Goal: Use online tool/utility: Utilize a website feature to perform a specific function

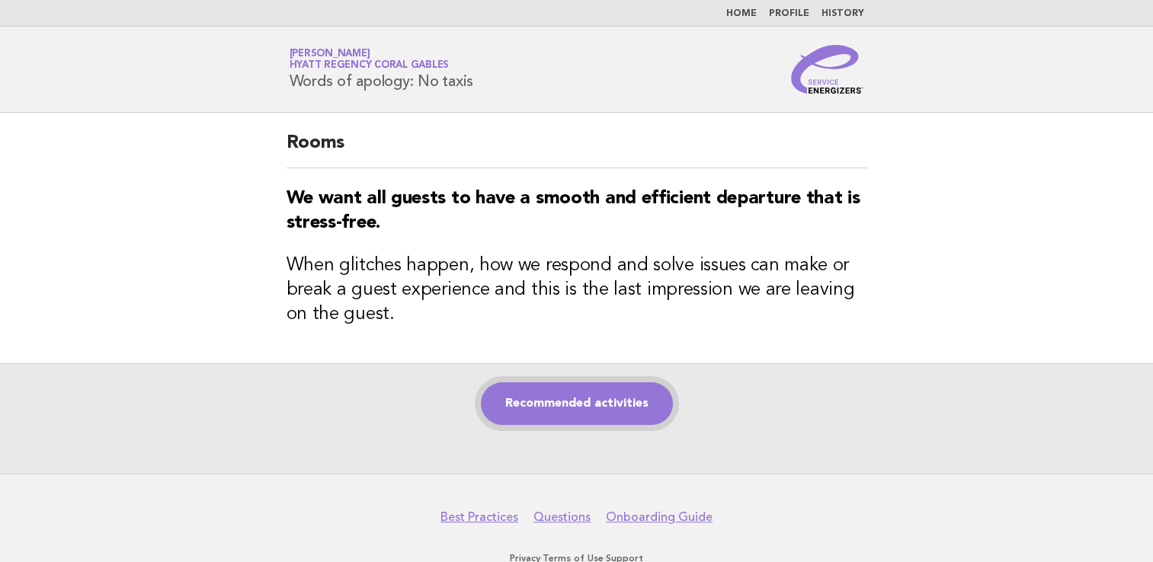
click at [535, 401] on link "Recommended activities" at bounding box center [577, 404] width 192 height 43
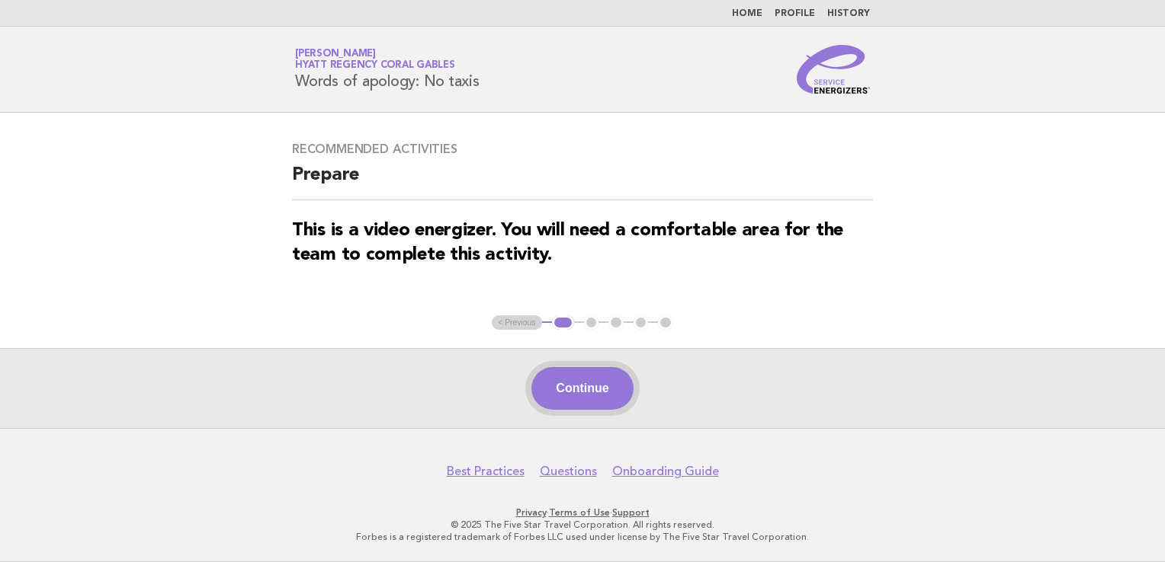
click at [556, 386] on button "Continue" at bounding box center [581, 388] width 101 height 43
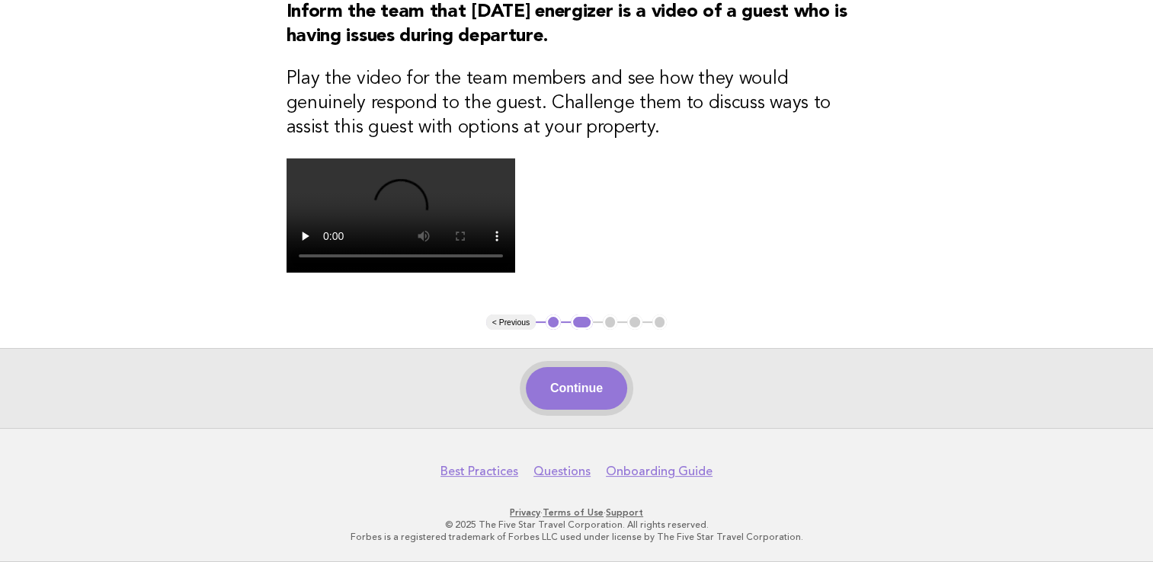
click at [573, 375] on button "Continue" at bounding box center [576, 388] width 101 height 43
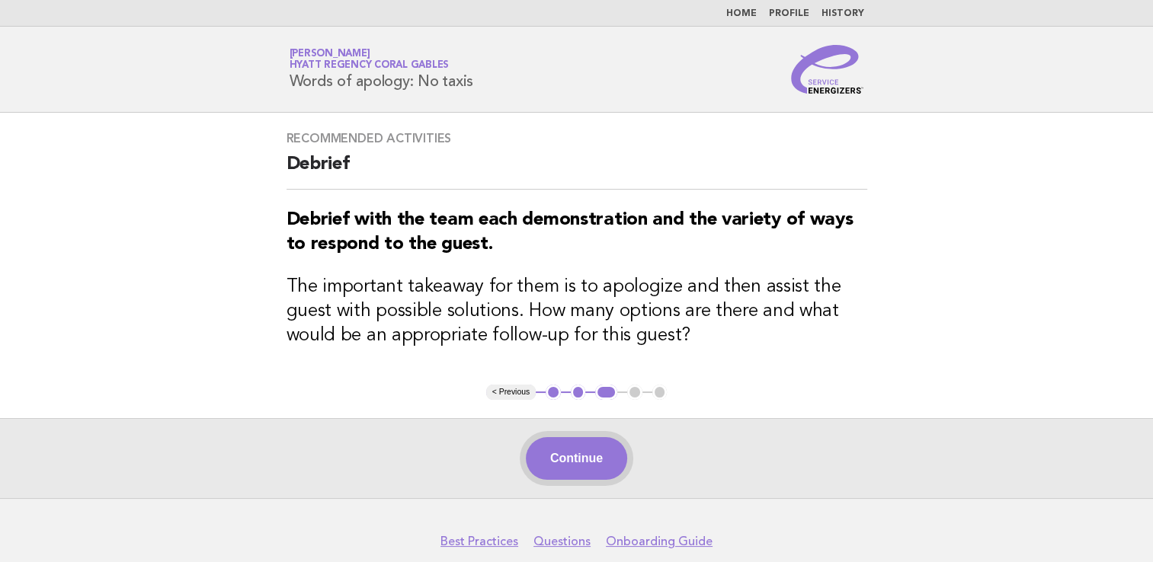
click at [601, 473] on button "Continue" at bounding box center [576, 458] width 101 height 43
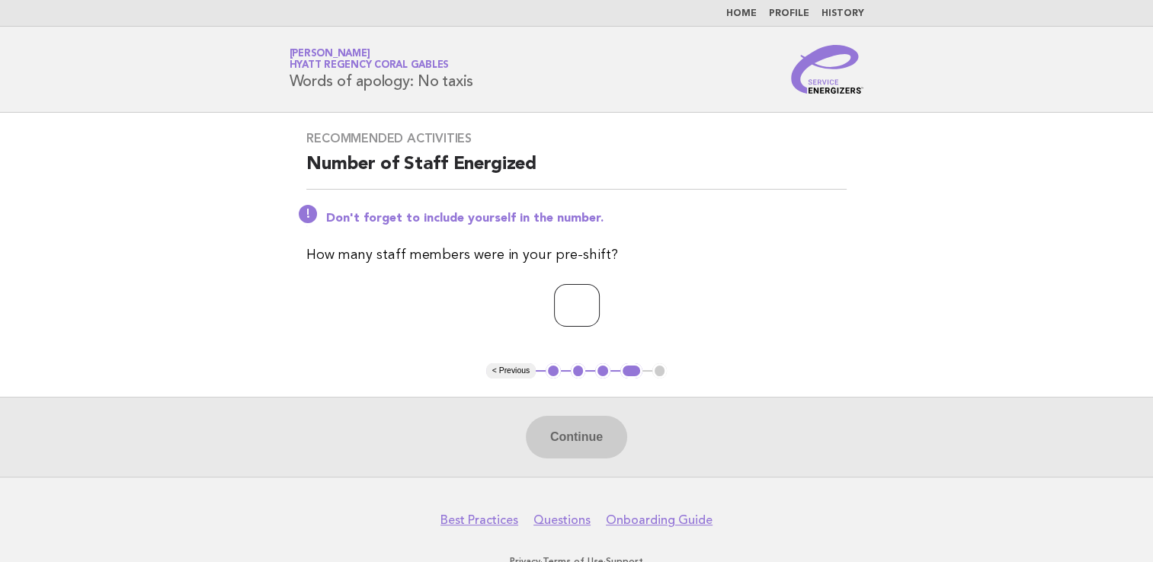
click at [575, 311] on input "number" at bounding box center [577, 305] width 46 height 43
type input "*"
click at [575, 445] on button "Continue" at bounding box center [576, 437] width 101 height 43
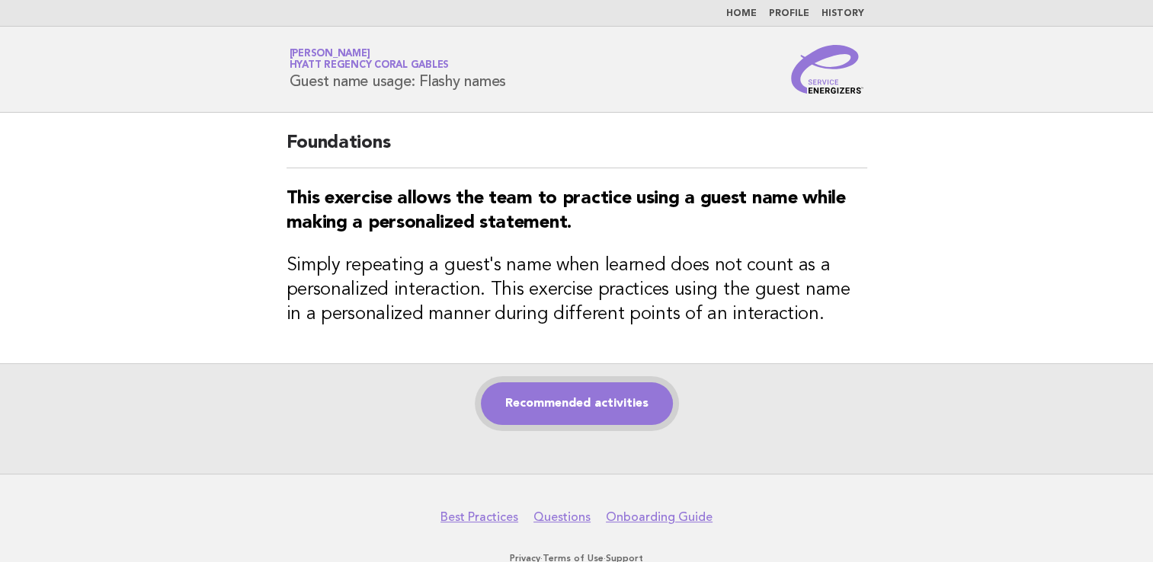
click at [552, 389] on link "Recommended activities" at bounding box center [577, 404] width 192 height 43
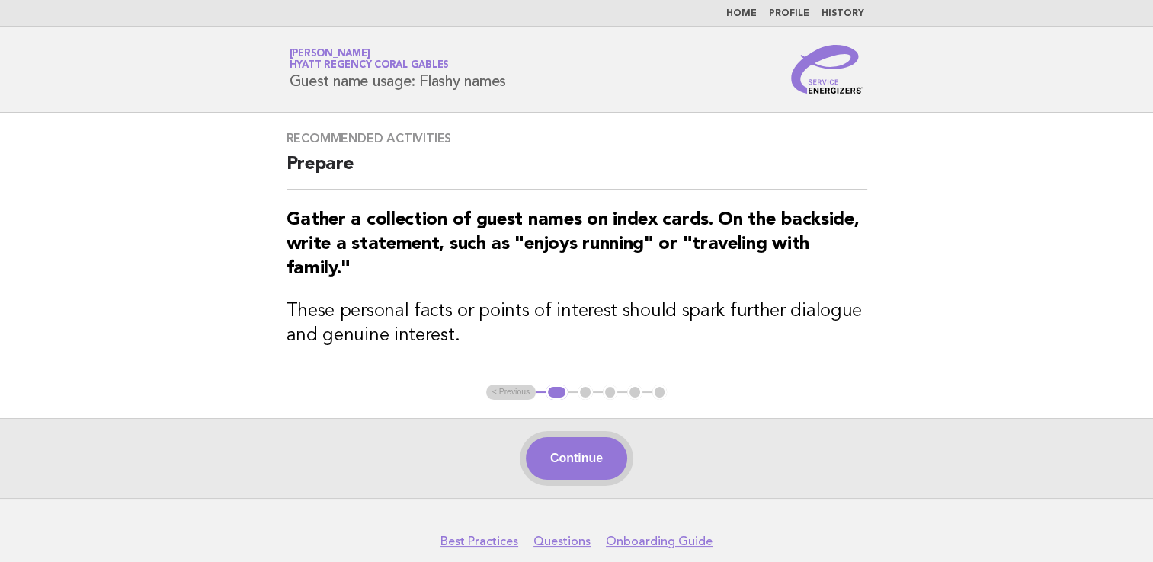
click at [585, 469] on button "Continue" at bounding box center [576, 458] width 101 height 43
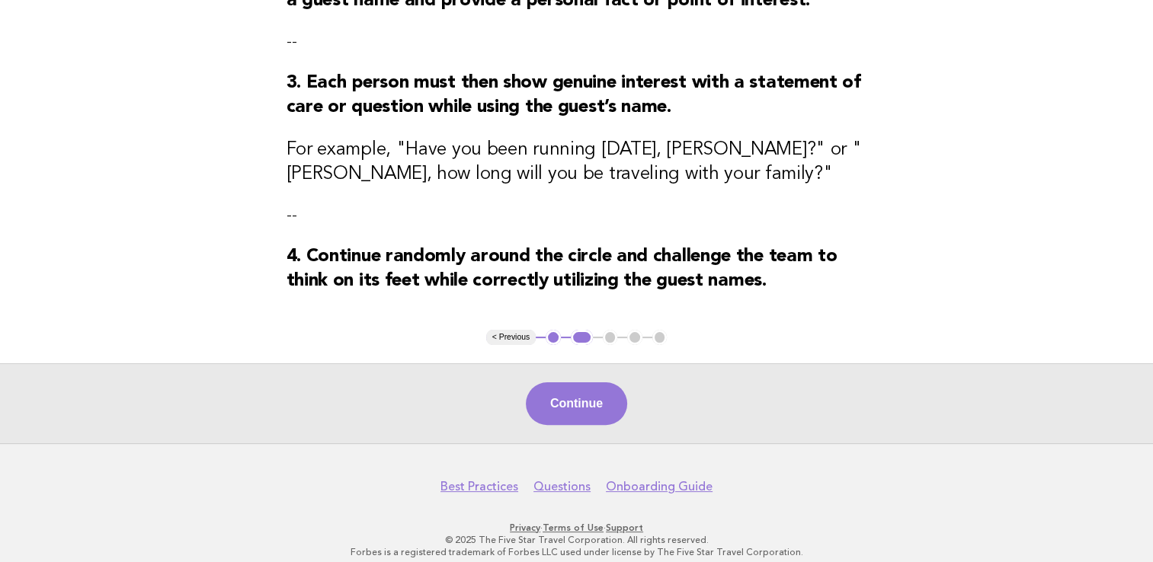
scroll to position [343, 0]
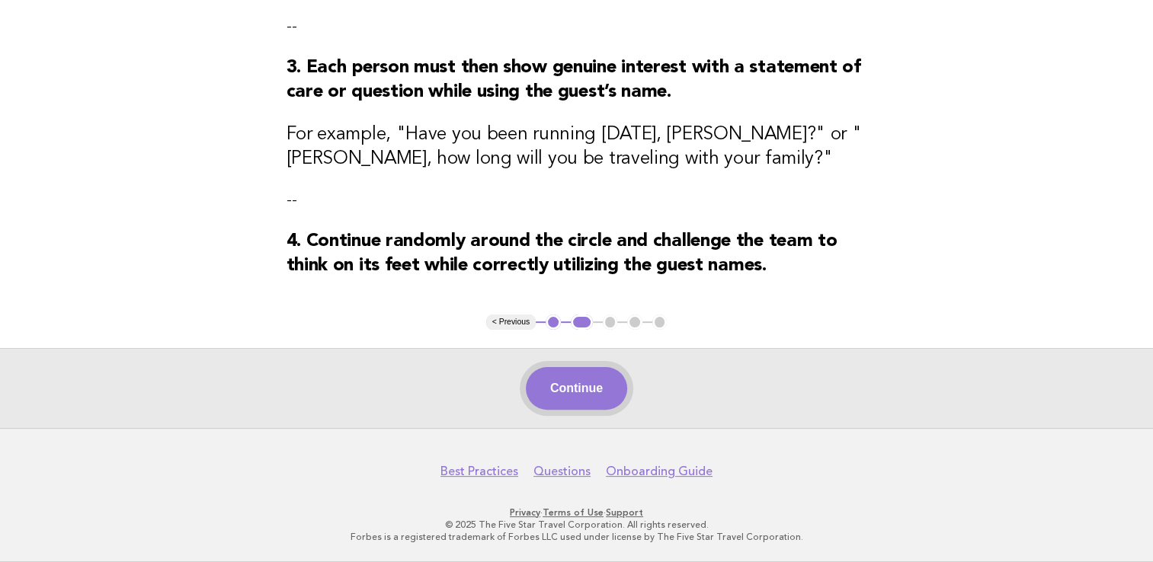
click at [606, 399] on button "Continue" at bounding box center [576, 388] width 101 height 43
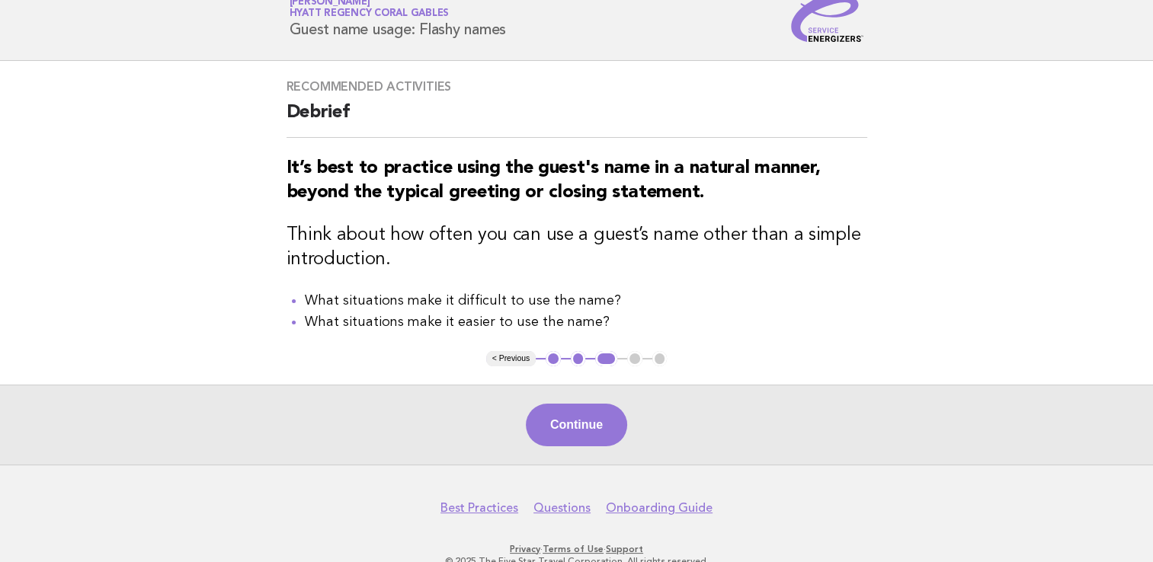
scroll to position [88, 0]
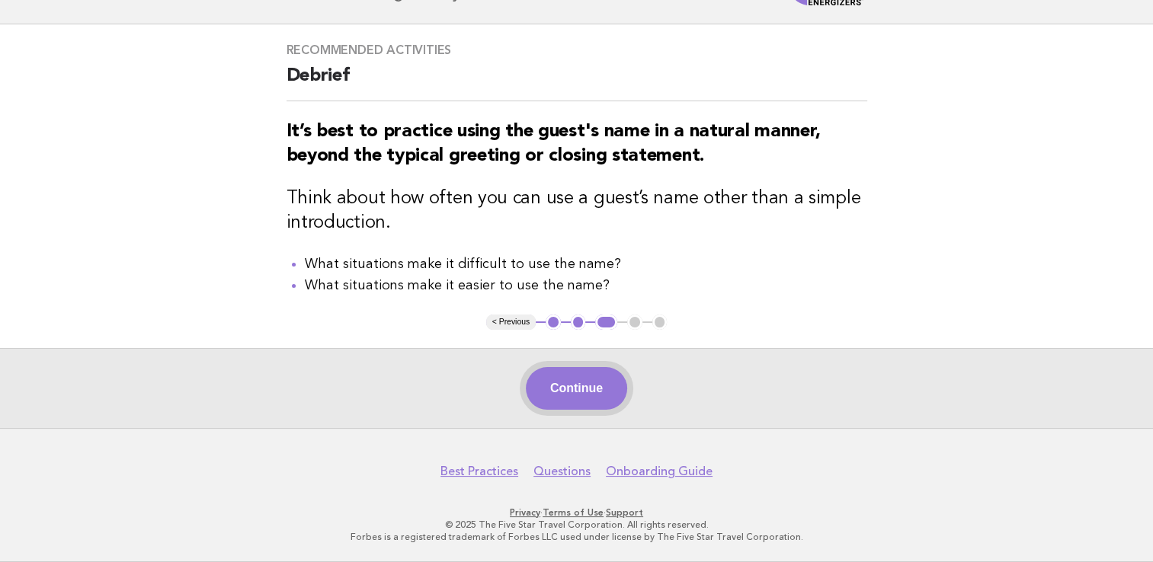
click at [585, 405] on button "Continue" at bounding box center [576, 388] width 101 height 43
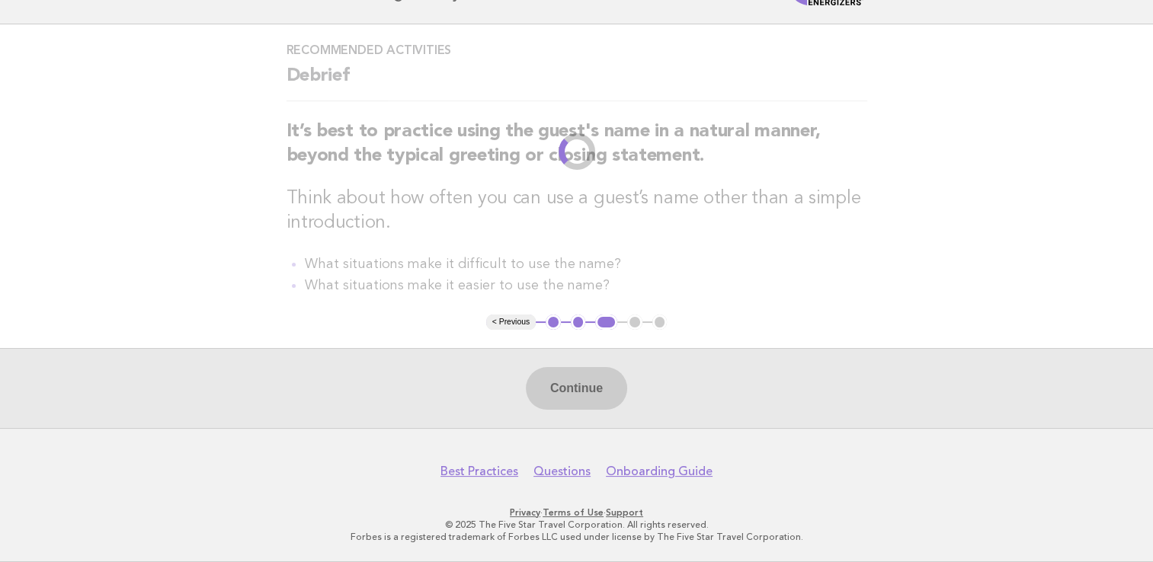
scroll to position [0, 0]
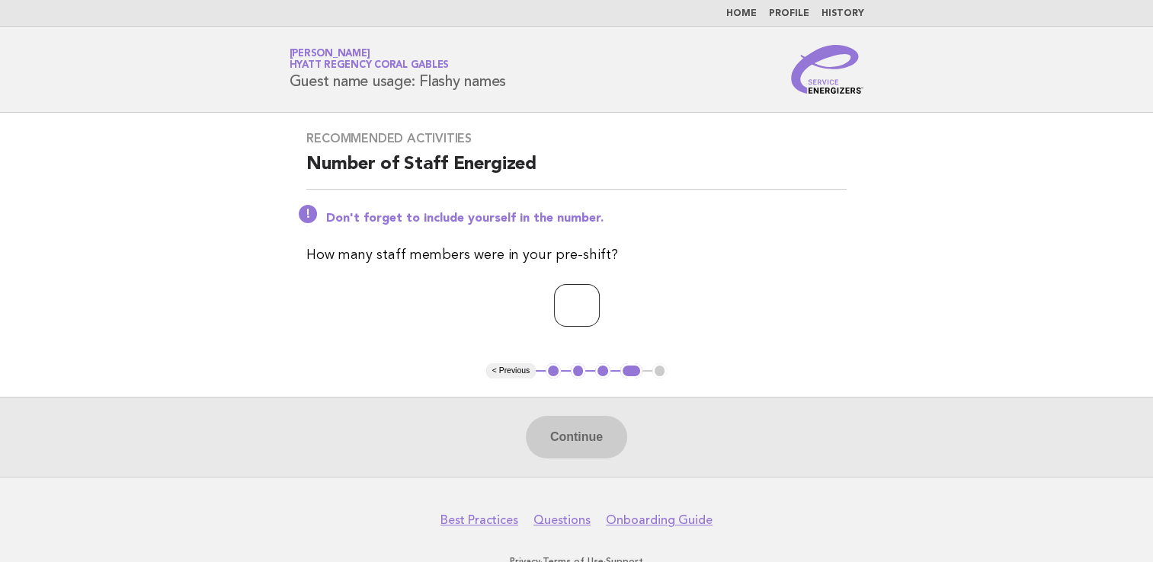
click at [569, 309] on input "number" at bounding box center [577, 305] width 46 height 43
type input "*"
click at [588, 437] on button "Continue" at bounding box center [576, 437] width 101 height 43
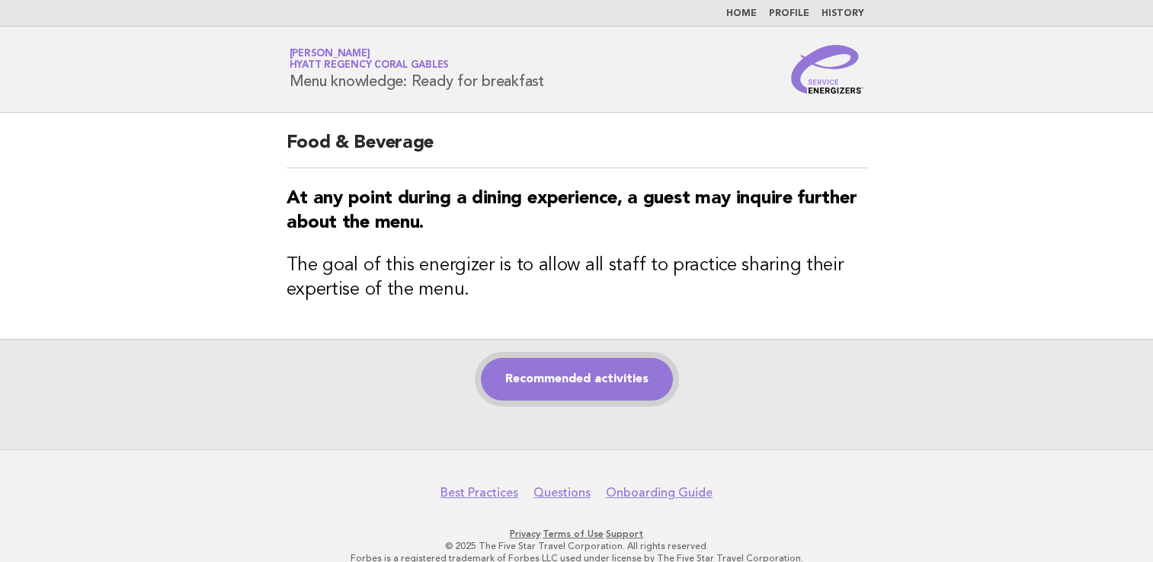
click at [575, 377] on link "Recommended activities" at bounding box center [577, 379] width 192 height 43
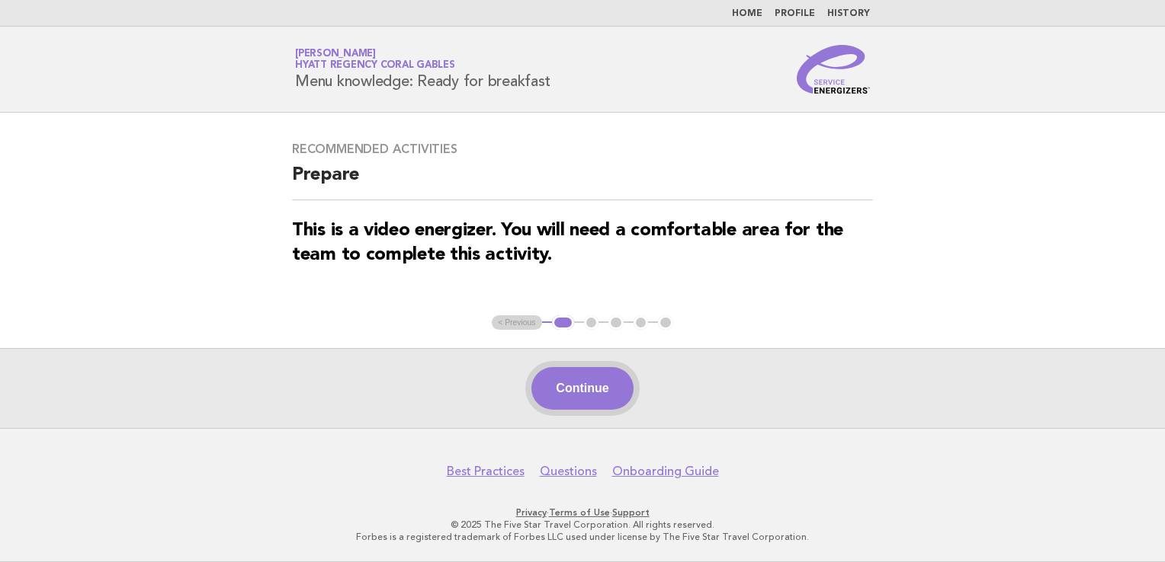
click at [585, 384] on button "Continue" at bounding box center [581, 388] width 101 height 43
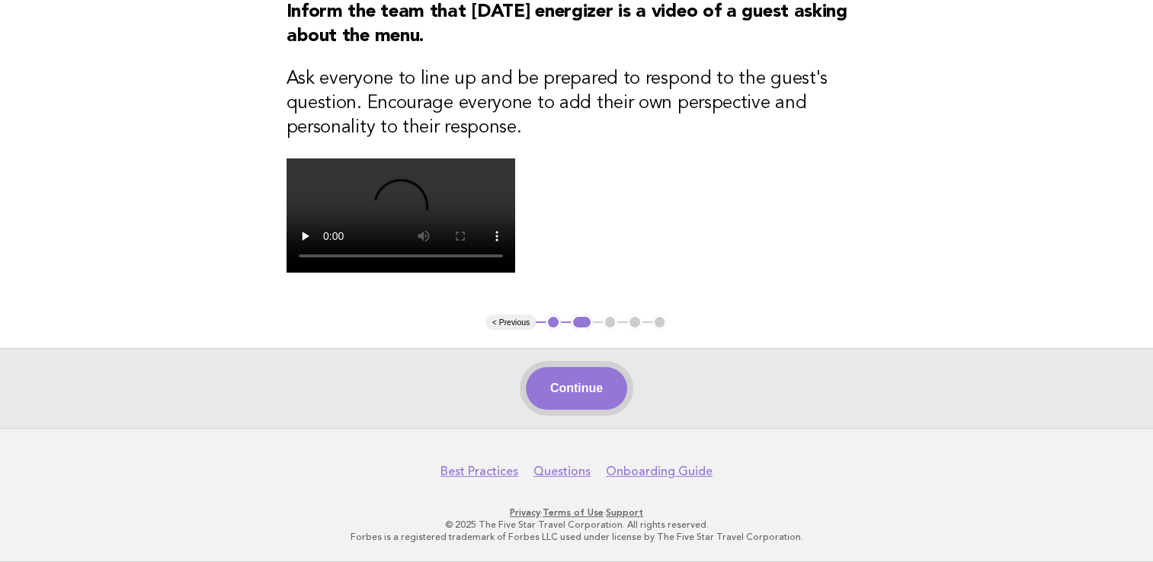
click at [568, 410] on button "Continue" at bounding box center [576, 388] width 101 height 43
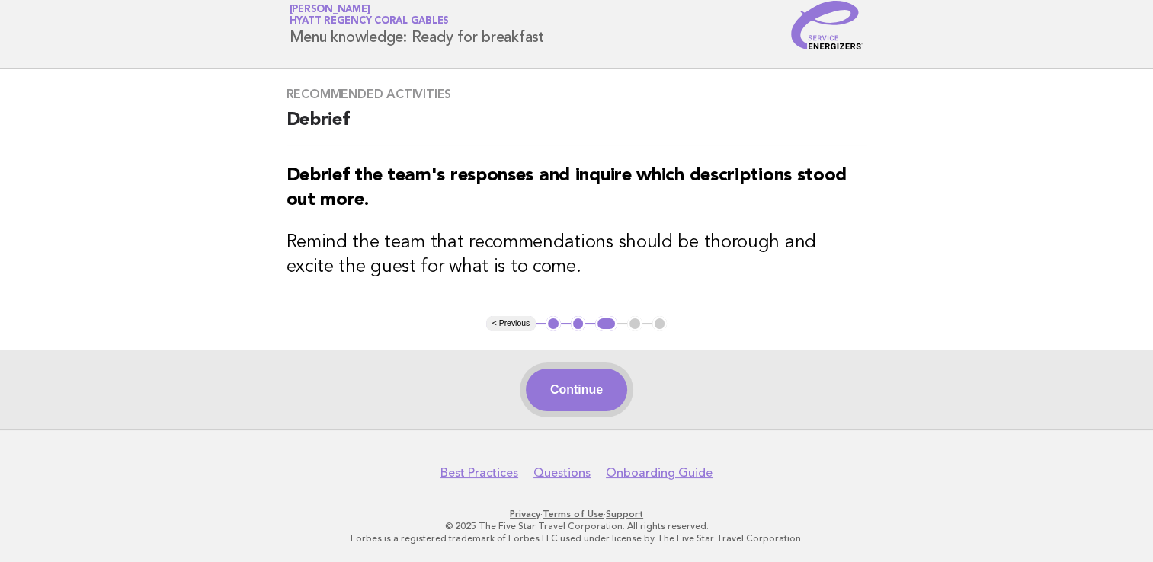
click at [556, 386] on button "Continue" at bounding box center [576, 390] width 101 height 43
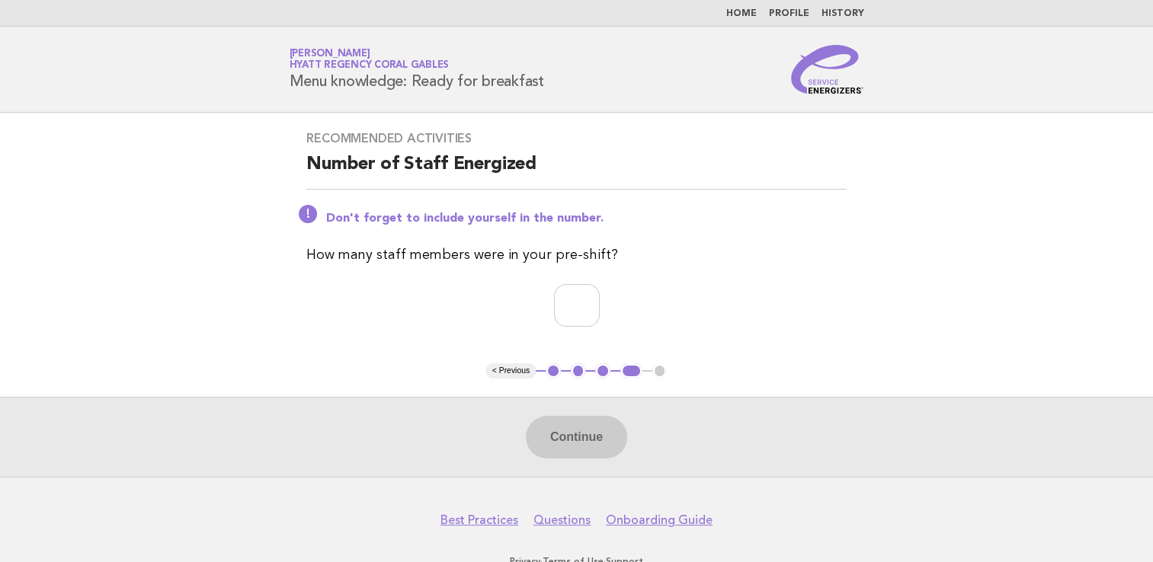
click at [580, 332] on div "Recommended activities Number of Staff Energized Don't forget to include yourse…" at bounding box center [576, 238] width 577 height 251
click at [575, 322] on input "number" at bounding box center [577, 305] width 46 height 43
type input "*"
click at [591, 440] on button "Continue" at bounding box center [576, 437] width 101 height 43
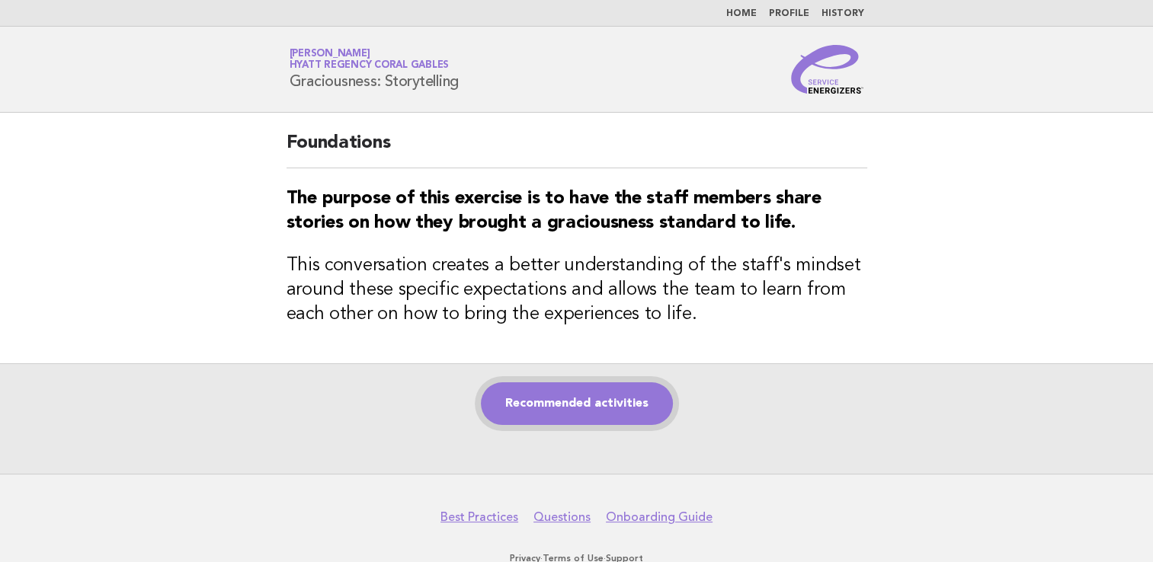
click at [580, 422] on link "Recommended activities" at bounding box center [577, 404] width 192 height 43
click at [561, 410] on link "Recommended activities" at bounding box center [577, 404] width 192 height 43
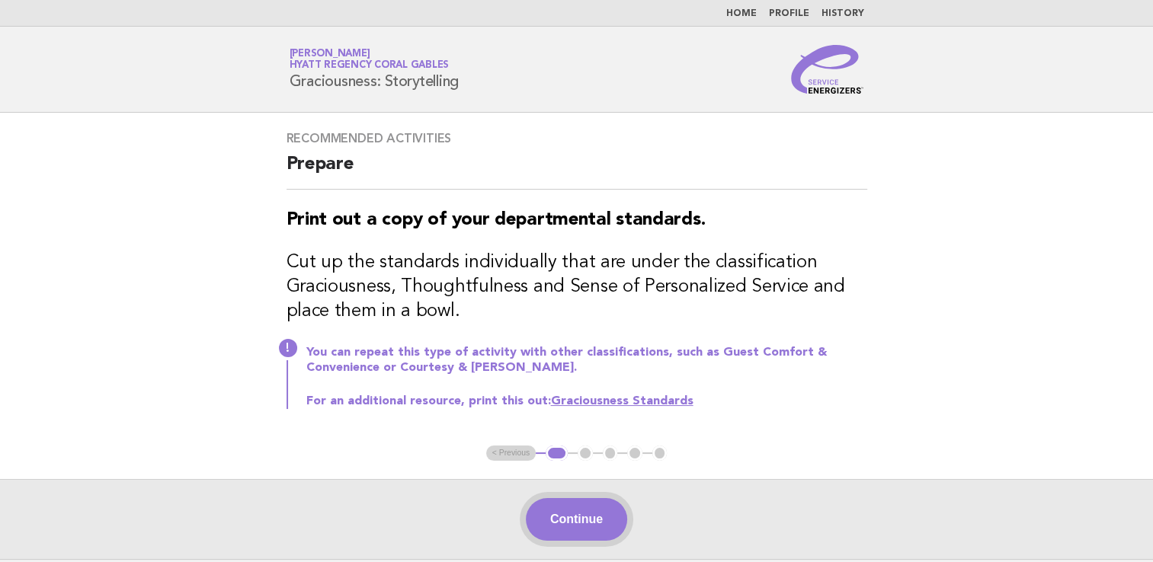
click at [598, 516] on button "Continue" at bounding box center [576, 519] width 101 height 43
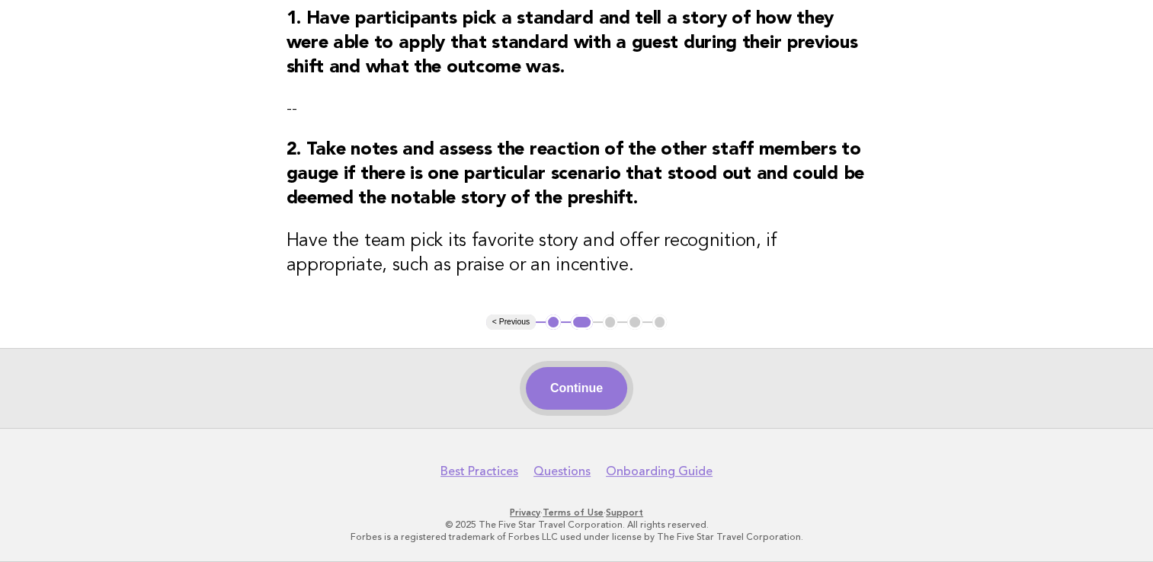
click at [575, 383] on button "Continue" at bounding box center [576, 388] width 101 height 43
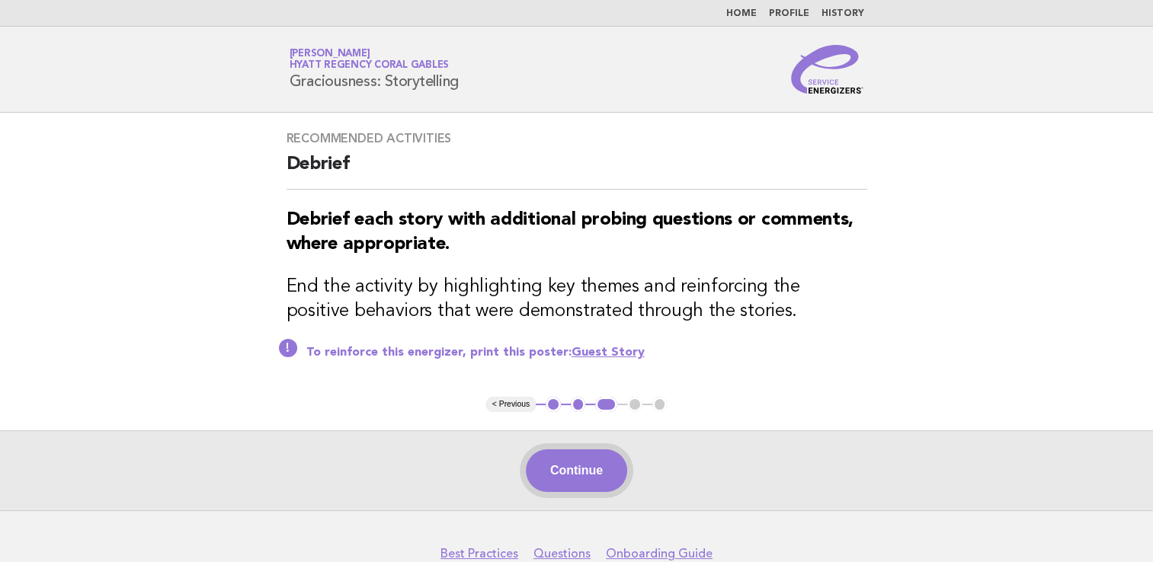
click at [598, 450] on button "Continue" at bounding box center [576, 471] width 101 height 43
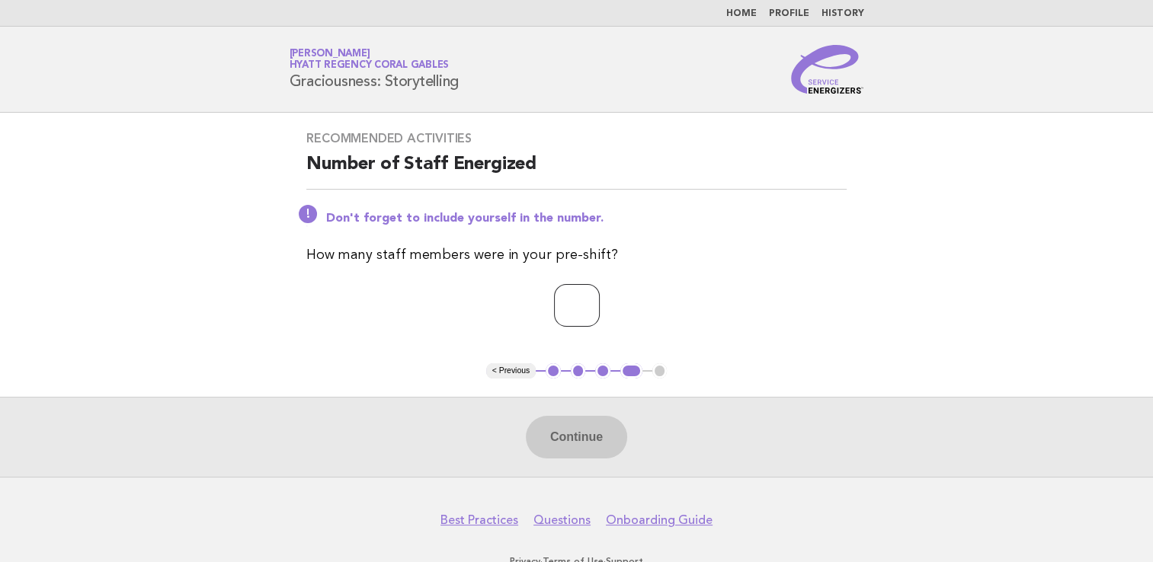
click at [571, 299] on input "number" at bounding box center [577, 305] width 46 height 43
type input "*"
click at [559, 431] on button "Continue" at bounding box center [576, 437] width 101 height 43
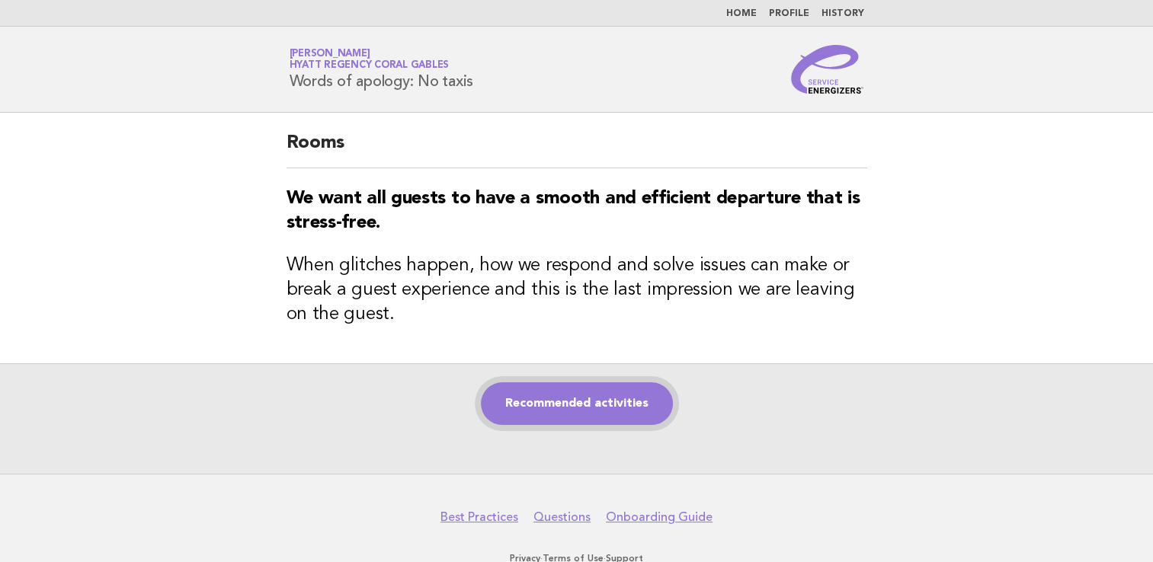
click at [601, 422] on link "Recommended activities" at bounding box center [577, 404] width 192 height 43
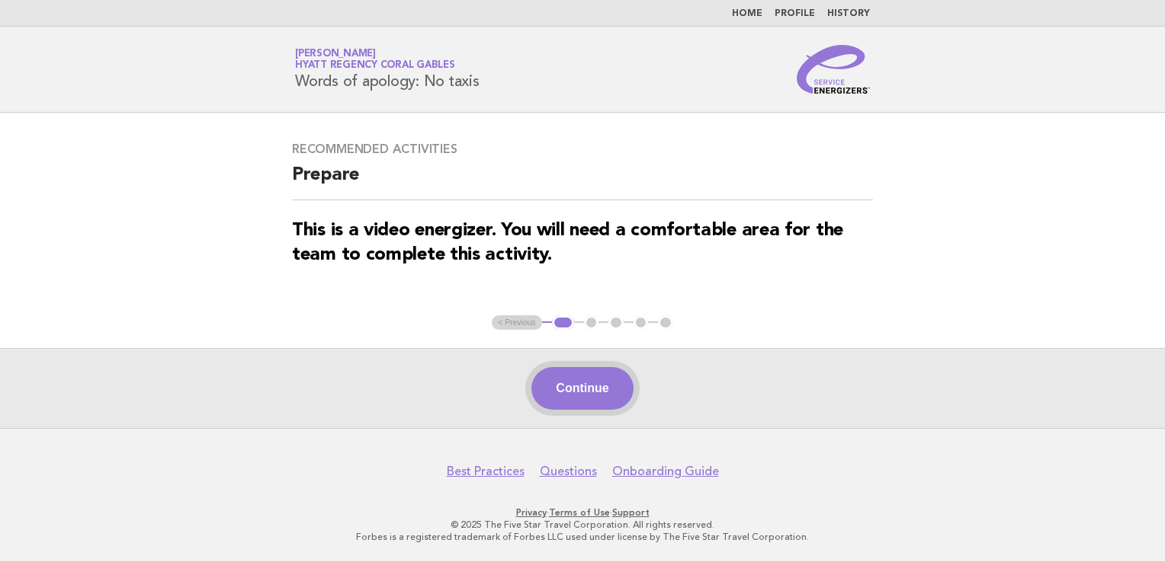
click at [594, 389] on button "Continue" at bounding box center [581, 388] width 101 height 43
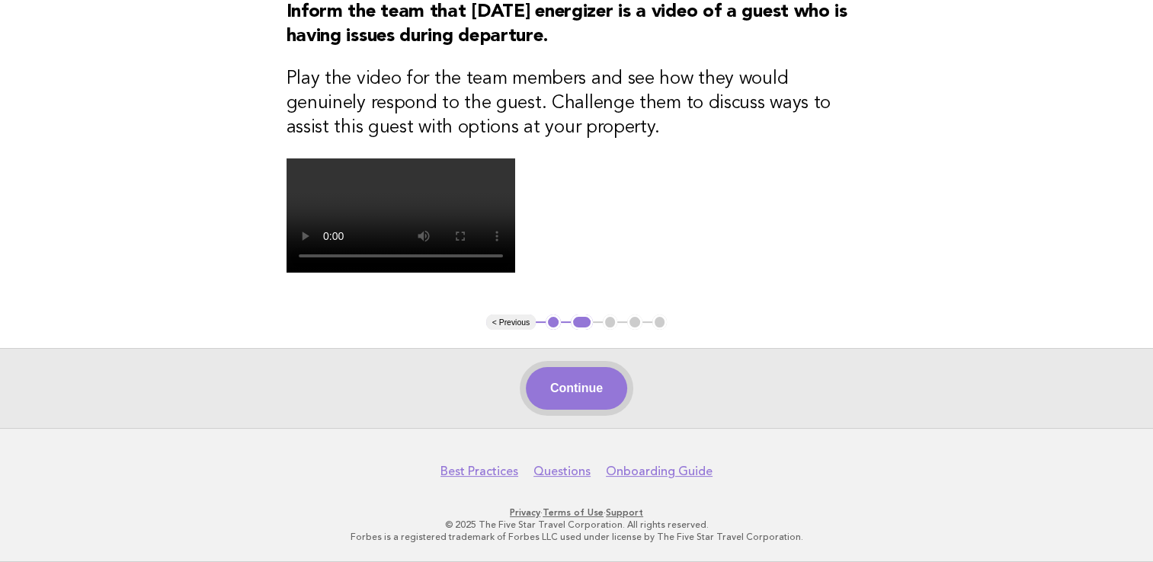
click at [595, 373] on button "Continue" at bounding box center [576, 388] width 101 height 43
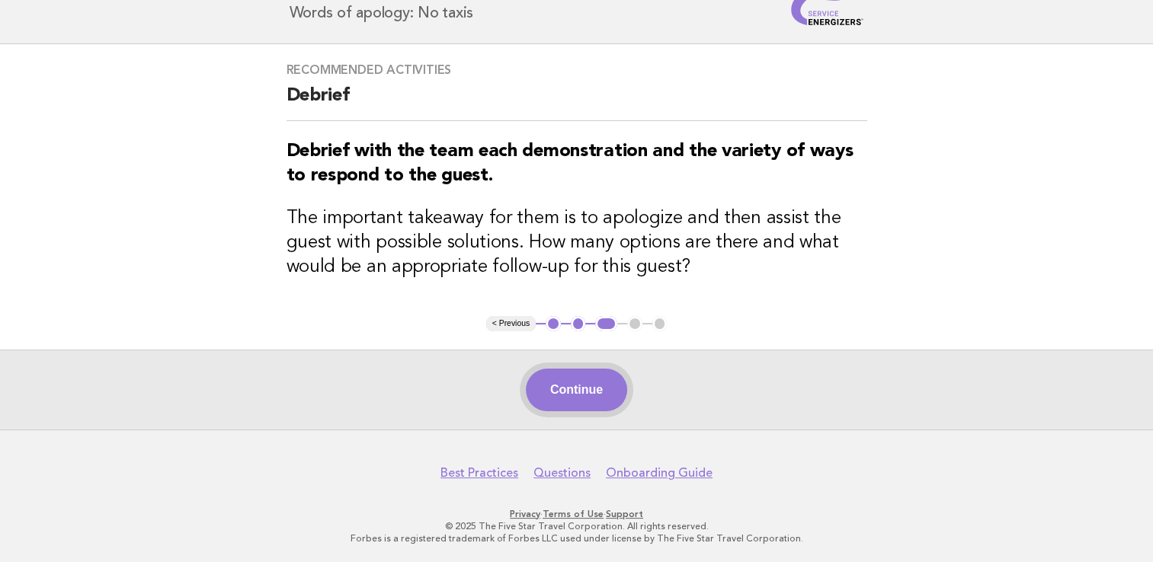
click at [576, 396] on button "Continue" at bounding box center [576, 390] width 101 height 43
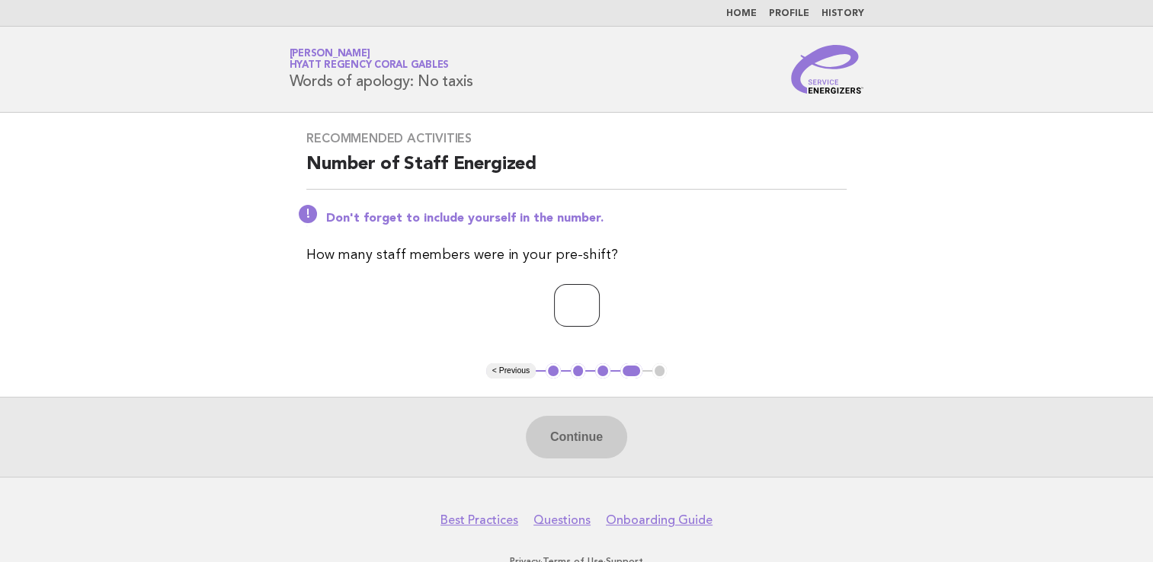
click at [571, 302] on input "number" at bounding box center [577, 305] width 46 height 43
type input "*"
click at [559, 441] on button "Continue" at bounding box center [576, 437] width 101 height 43
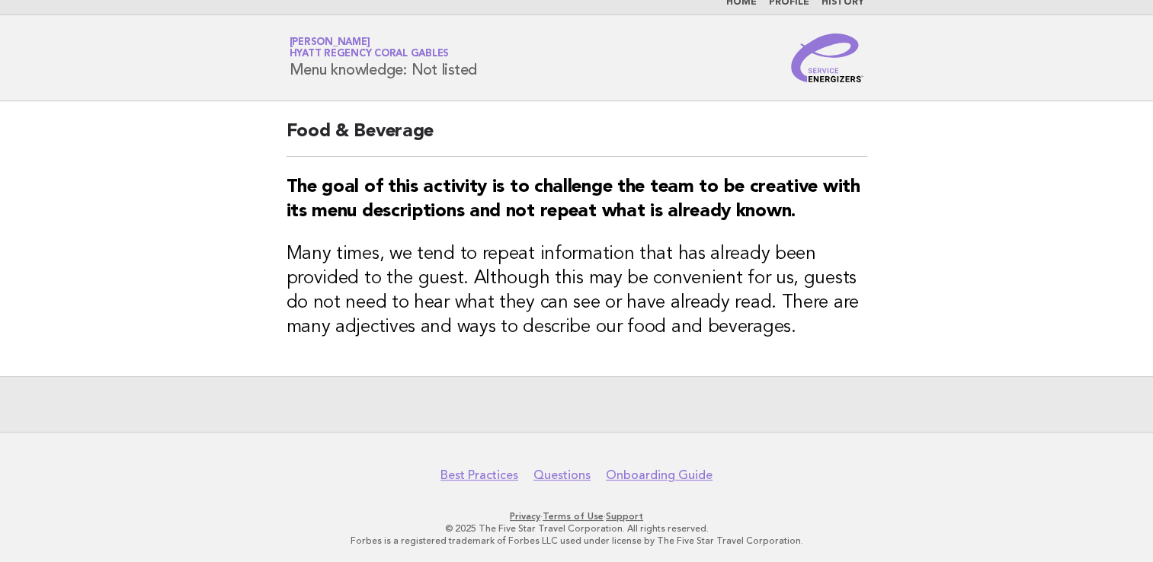
scroll to position [14, 0]
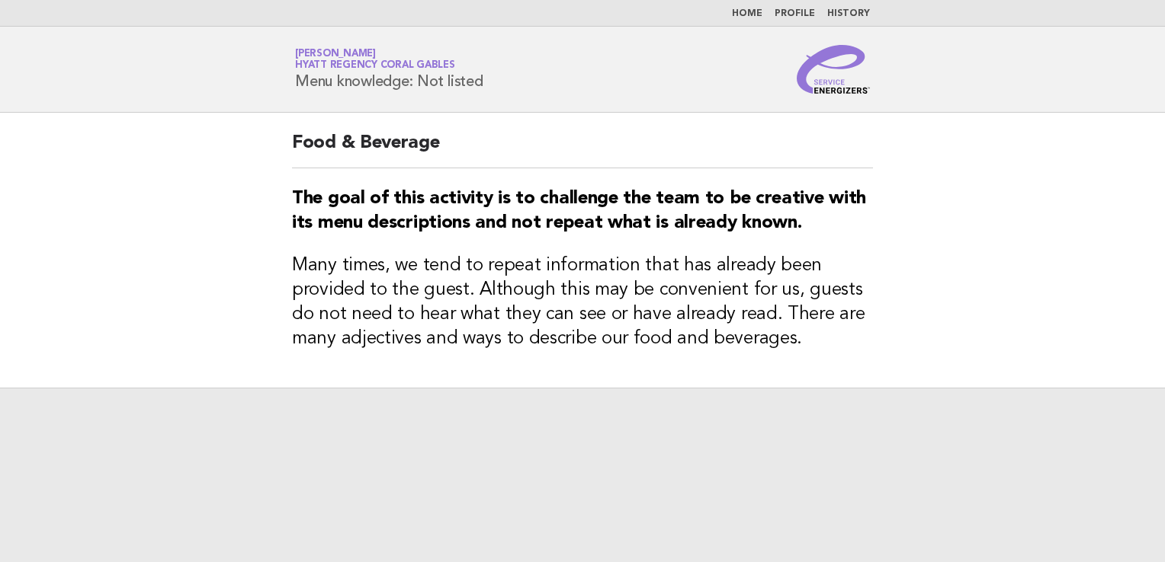
click at [904, 236] on main "Food & Beverage The goal of this activity is to challenge the team to be creati…" at bounding box center [582, 338] width 1165 height 450
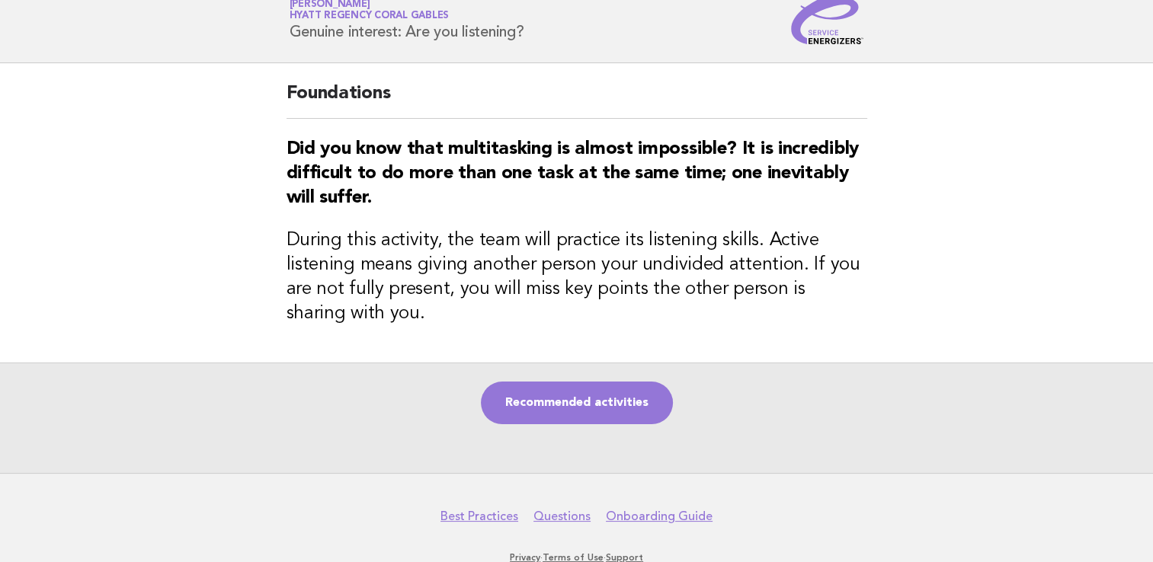
scroll to position [95, 0]
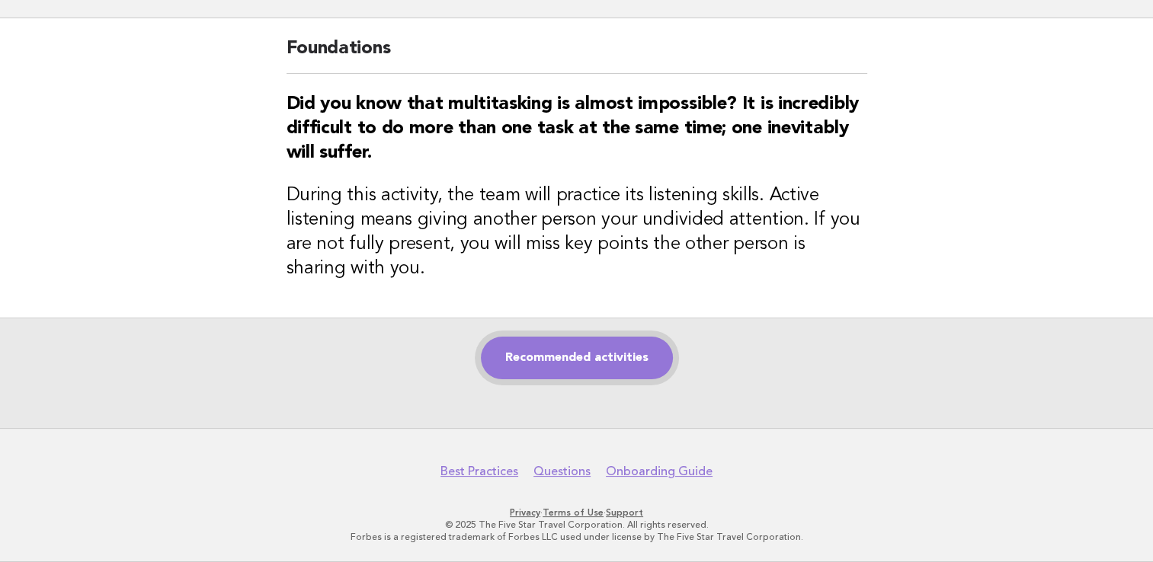
click at [567, 365] on link "Recommended activities" at bounding box center [577, 358] width 192 height 43
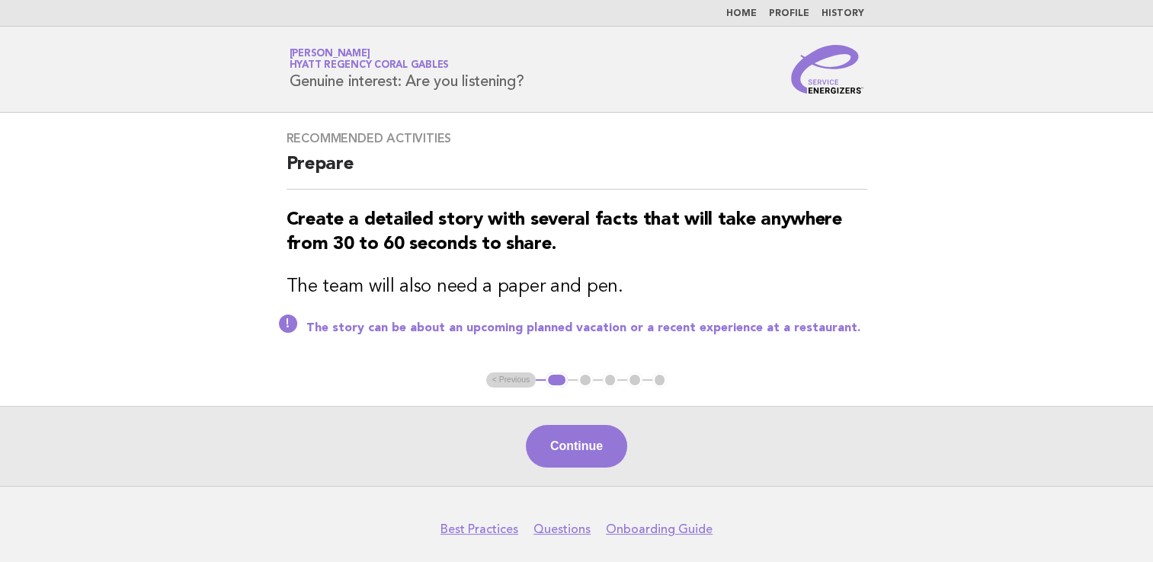
click at [590, 459] on button "Continue" at bounding box center [576, 446] width 101 height 43
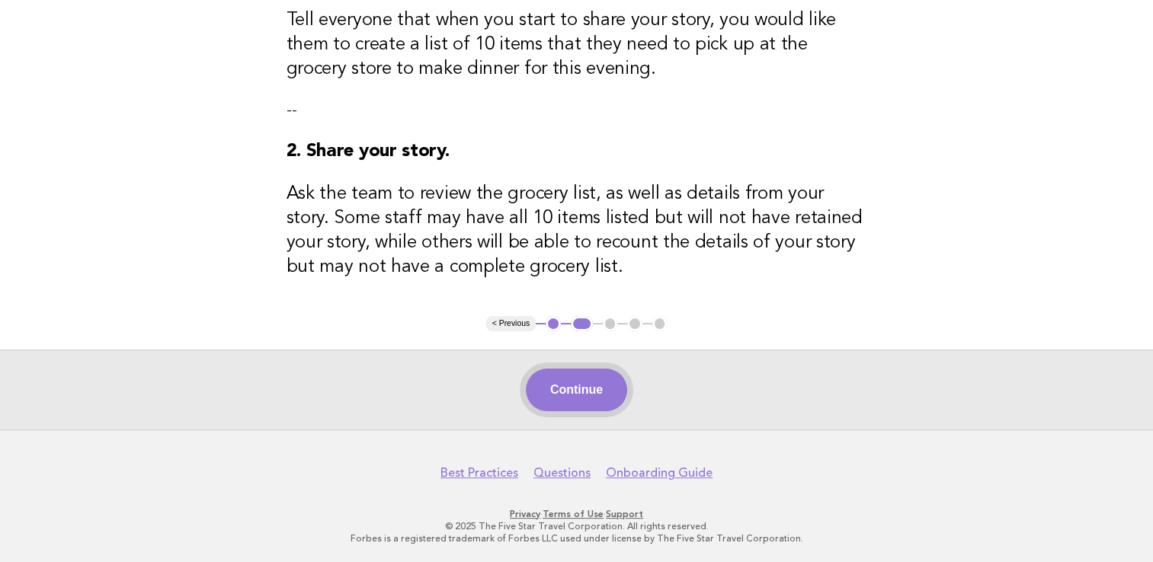
click at [573, 389] on button "Continue" at bounding box center [576, 390] width 101 height 43
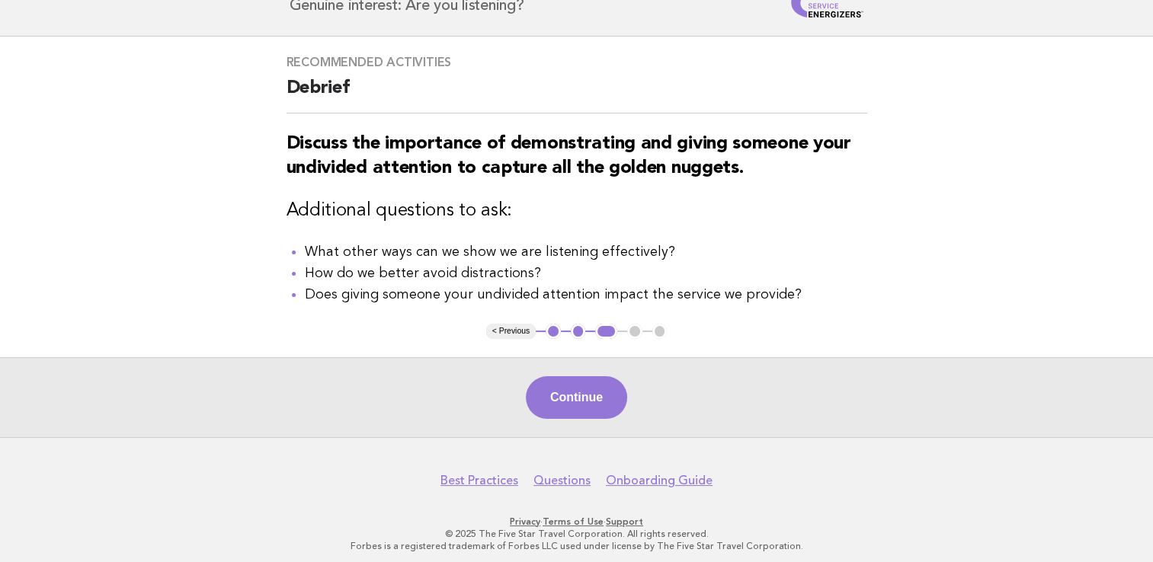
scroll to position [85, 0]
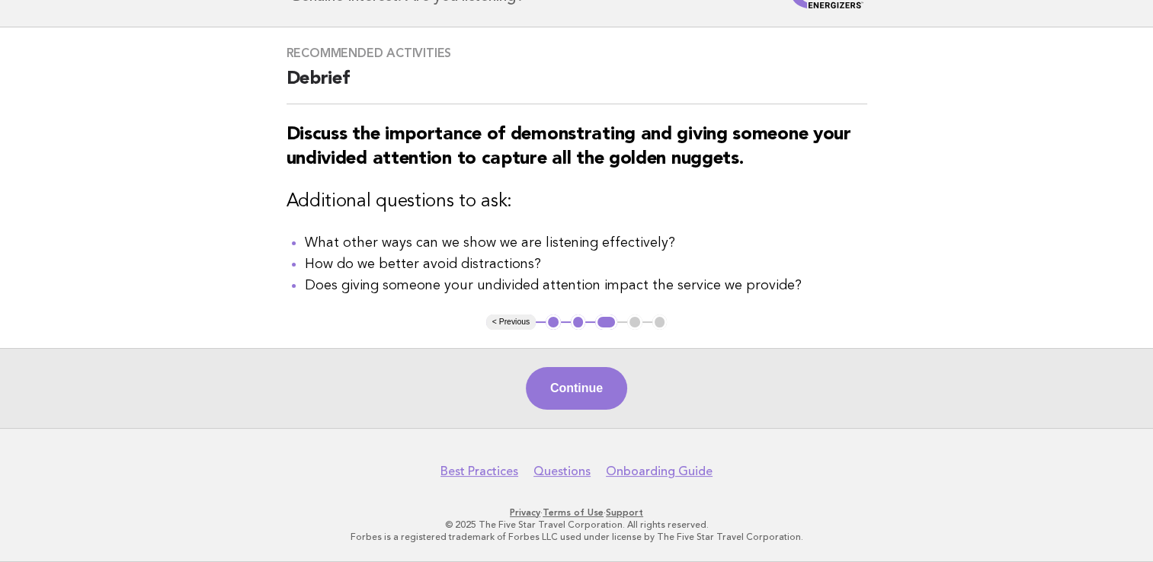
click at [575, 430] on footer "Best Practices Questions Onboarding Guide Privacy · Terms of Use · Support © 20…" at bounding box center [576, 495] width 1153 height 134
click at [587, 412] on div "Continue" at bounding box center [576, 388] width 1153 height 80
click at [585, 403] on button "Continue" at bounding box center [576, 388] width 101 height 43
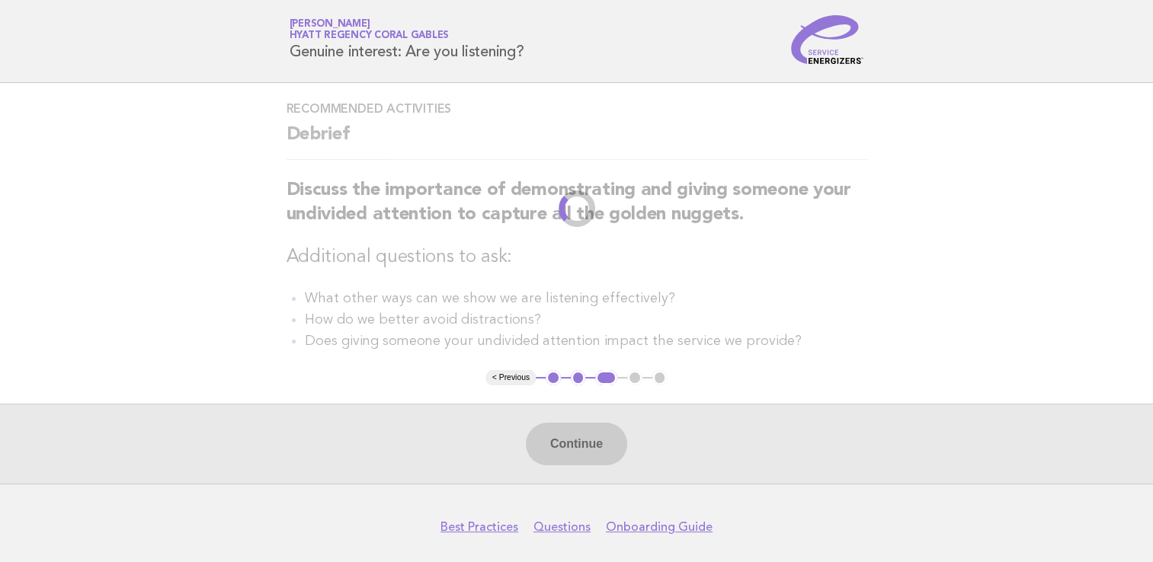
scroll to position [0, 0]
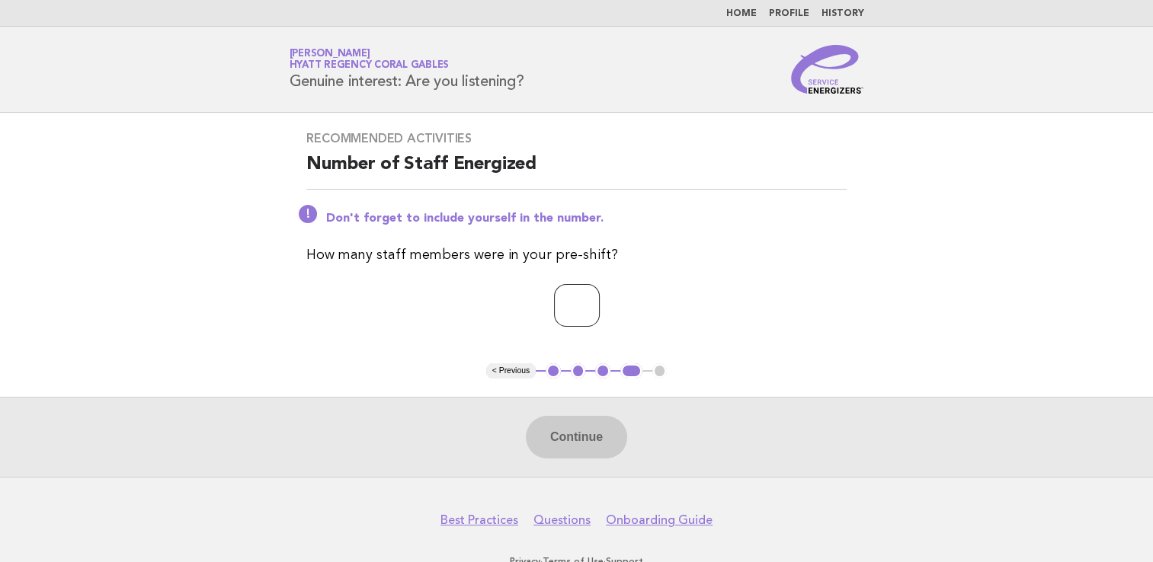
click at [570, 320] on input "number" at bounding box center [577, 305] width 46 height 43
type input "*"
click at [591, 434] on button "Continue" at bounding box center [576, 437] width 101 height 43
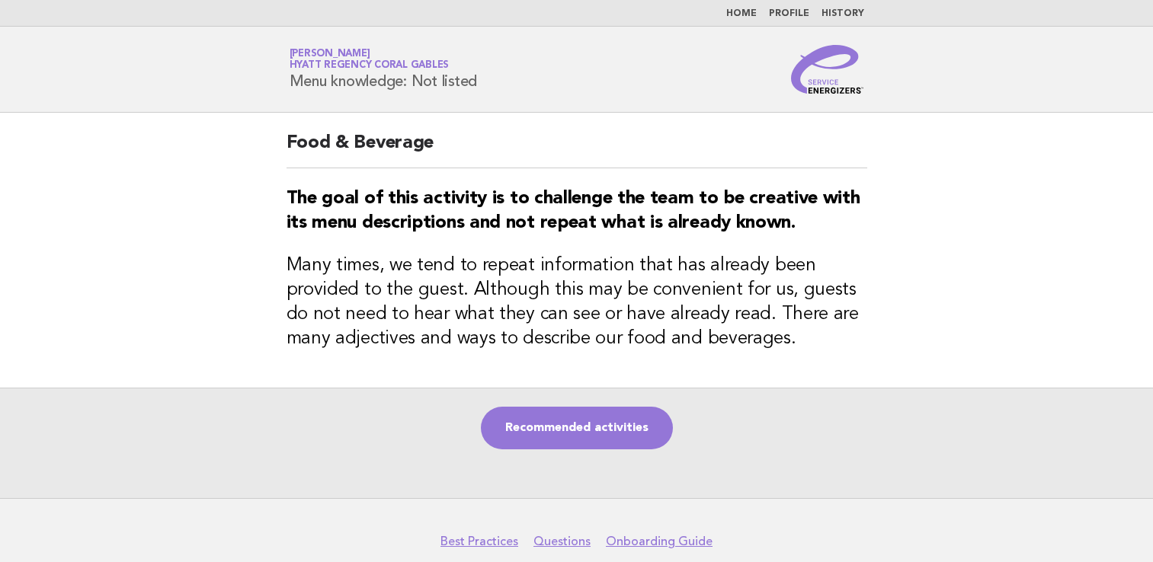
scroll to position [8, 0]
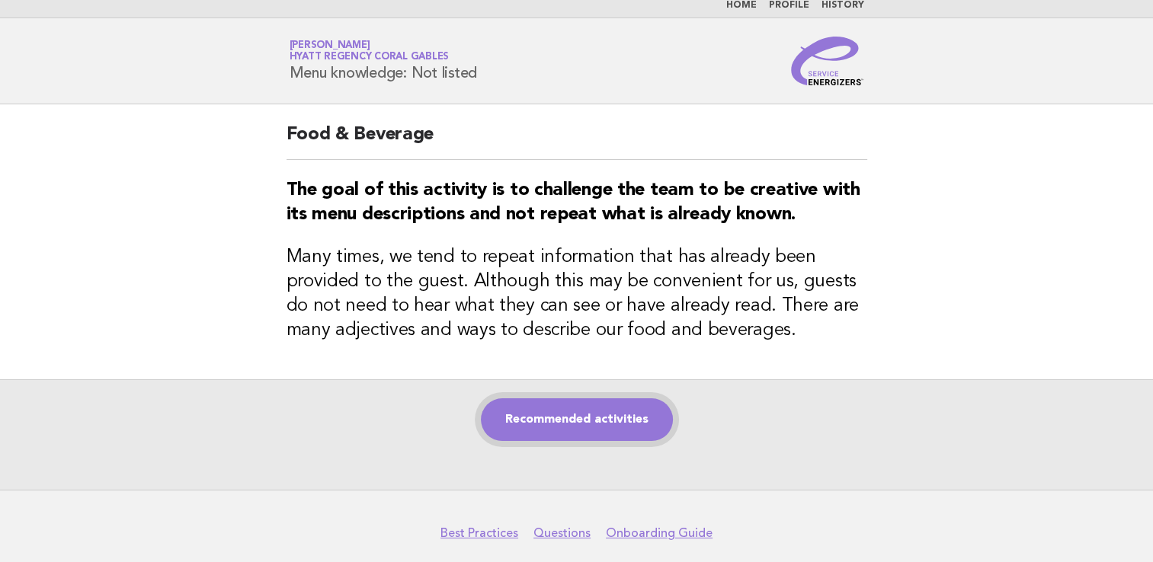
click at [582, 418] on link "Recommended activities" at bounding box center [577, 420] width 192 height 43
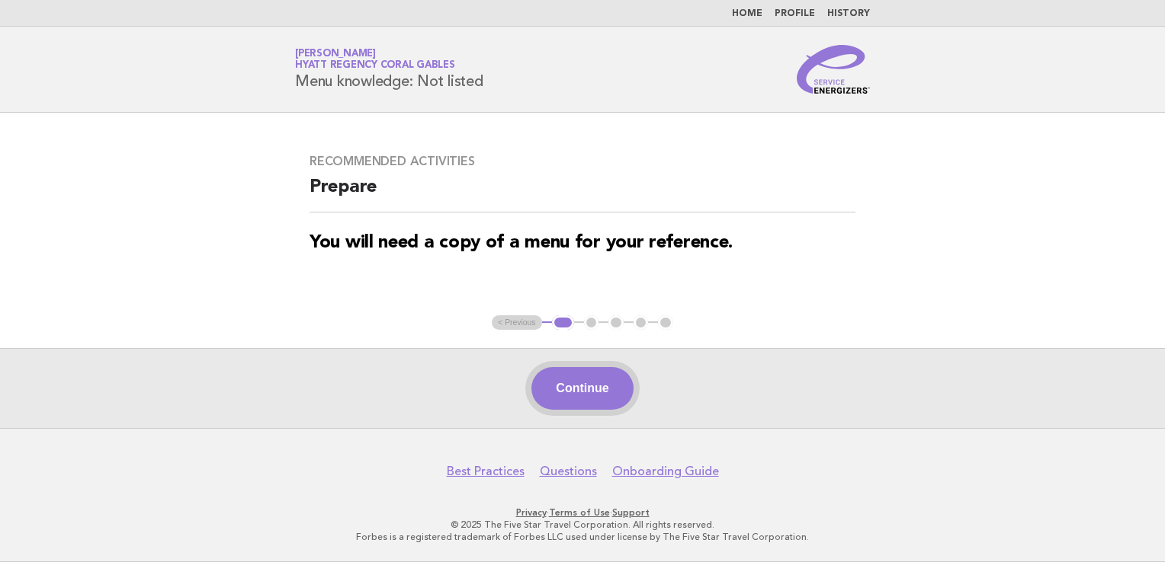
click at [574, 396] on button "Continue" at bounding box center [581, 388] width 101 height 43
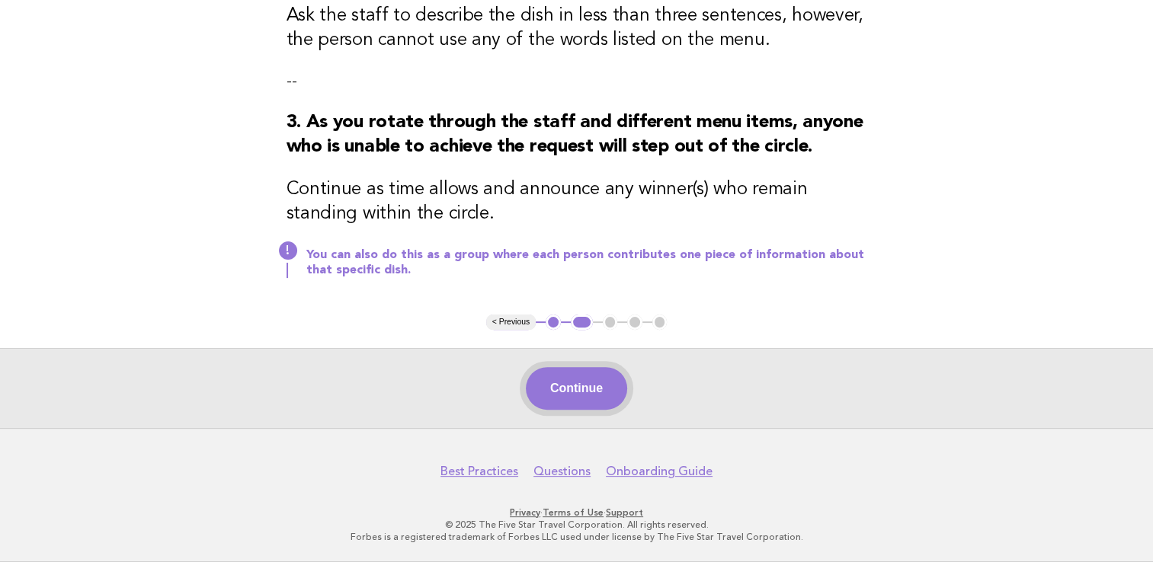
click at [566, 395] on button "Continue" at bounding box center [576, 388] width 101 height 43
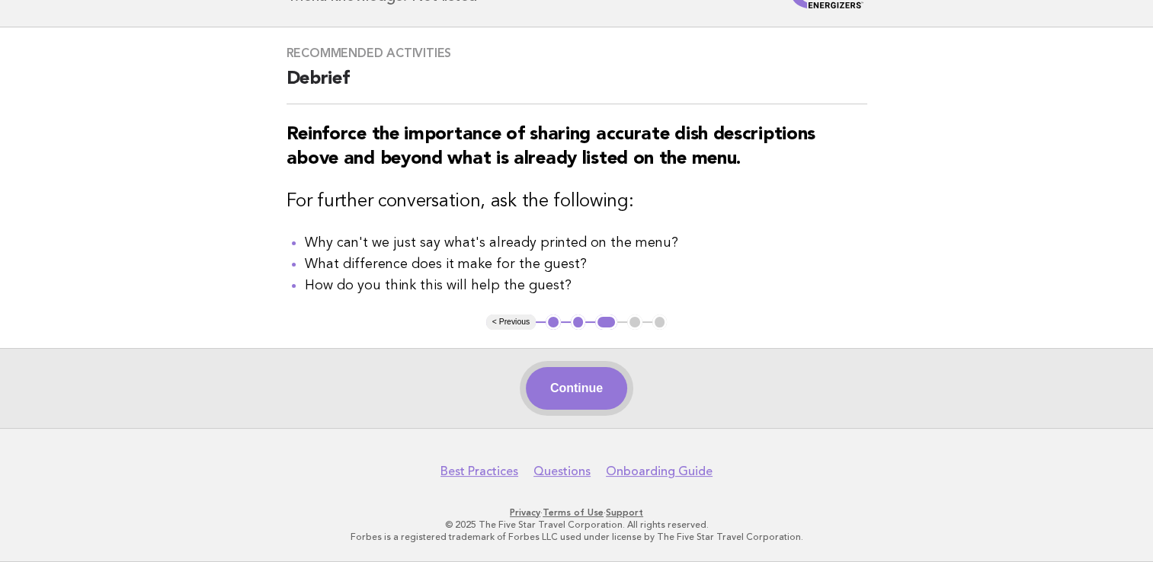
click at [586, 384] on button "Continue" at bounding box center [576, 388] width 101 height 43
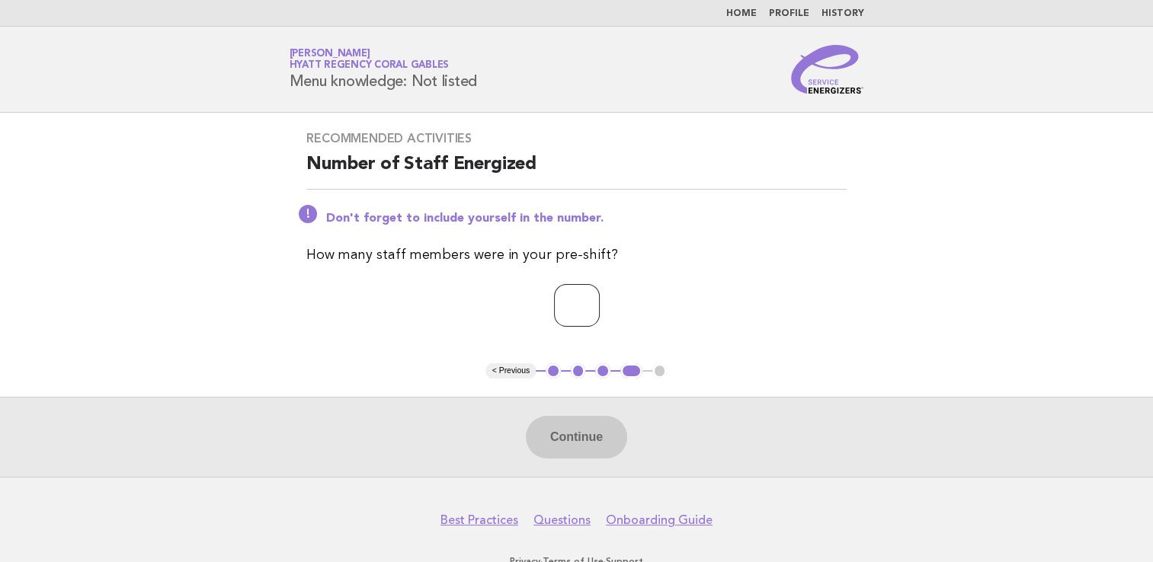
click at [590, 312] on input "number" at bounding box center [577, 305] width 46 height 43
type input "*"
click at [537, 421] on button "Continue" at bounding box center [576, 437] width 101 height 43
